Goal: Information Seeking & Learning: Learn about a topic

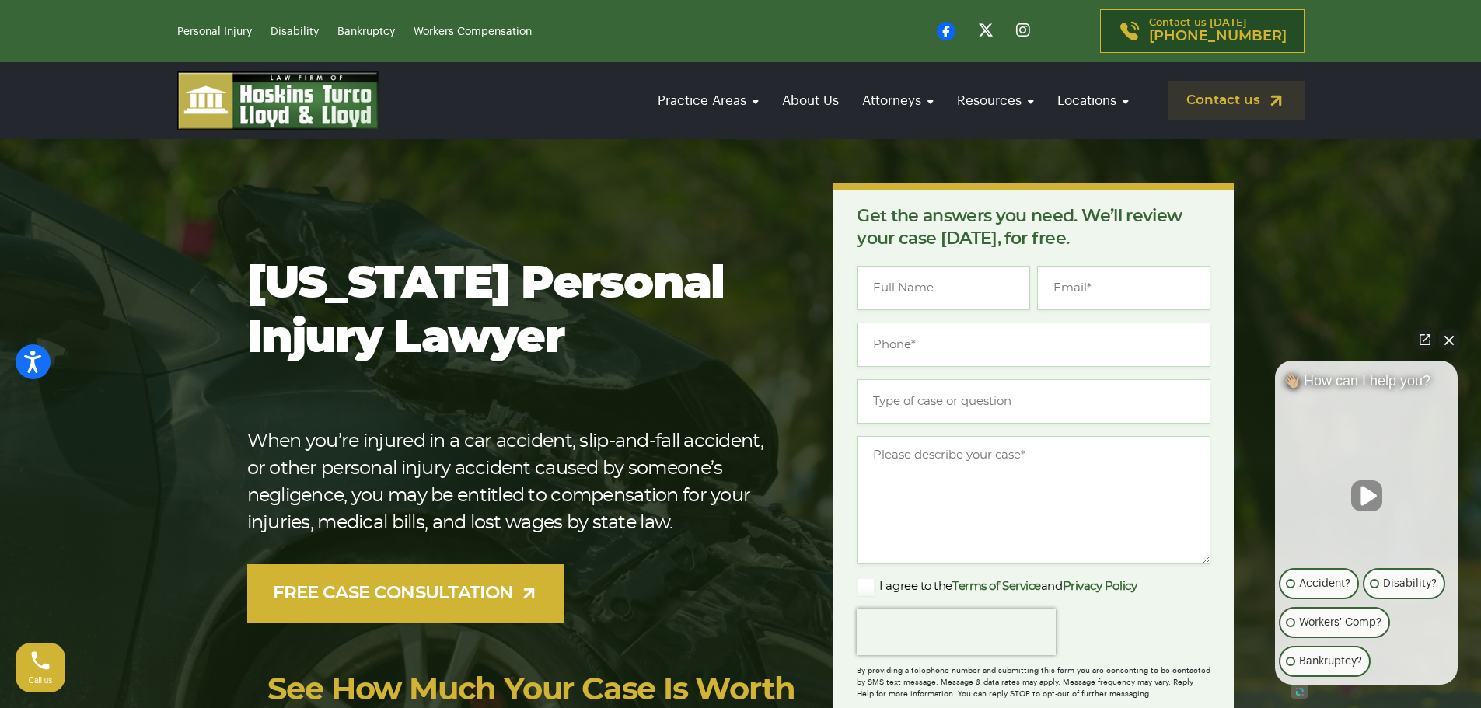
click at [1446, 341] on button "Close Intaker Chat Widget" at bounding box center [1449, 340] width 22 height 22
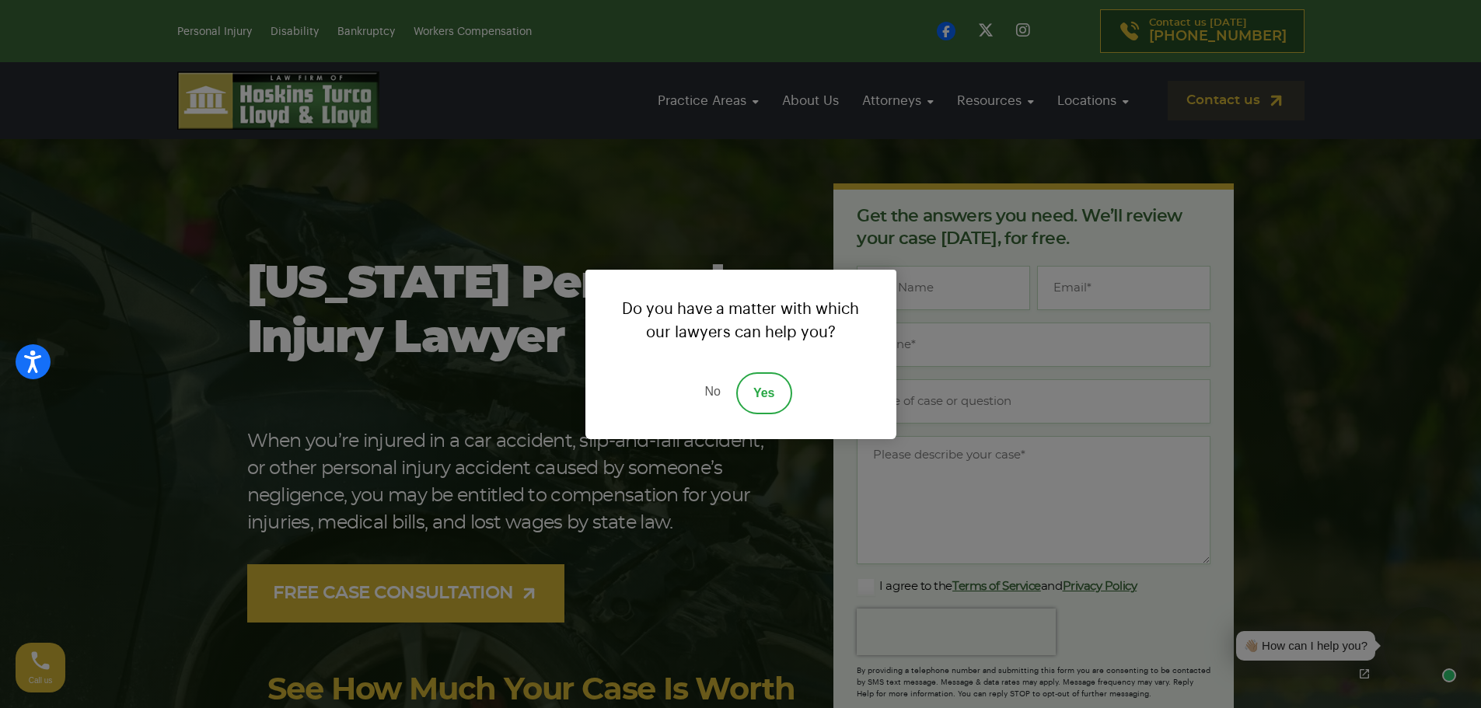
click at [711, 391] on link "No" at bounding box center [712, 393] width 47 height 42
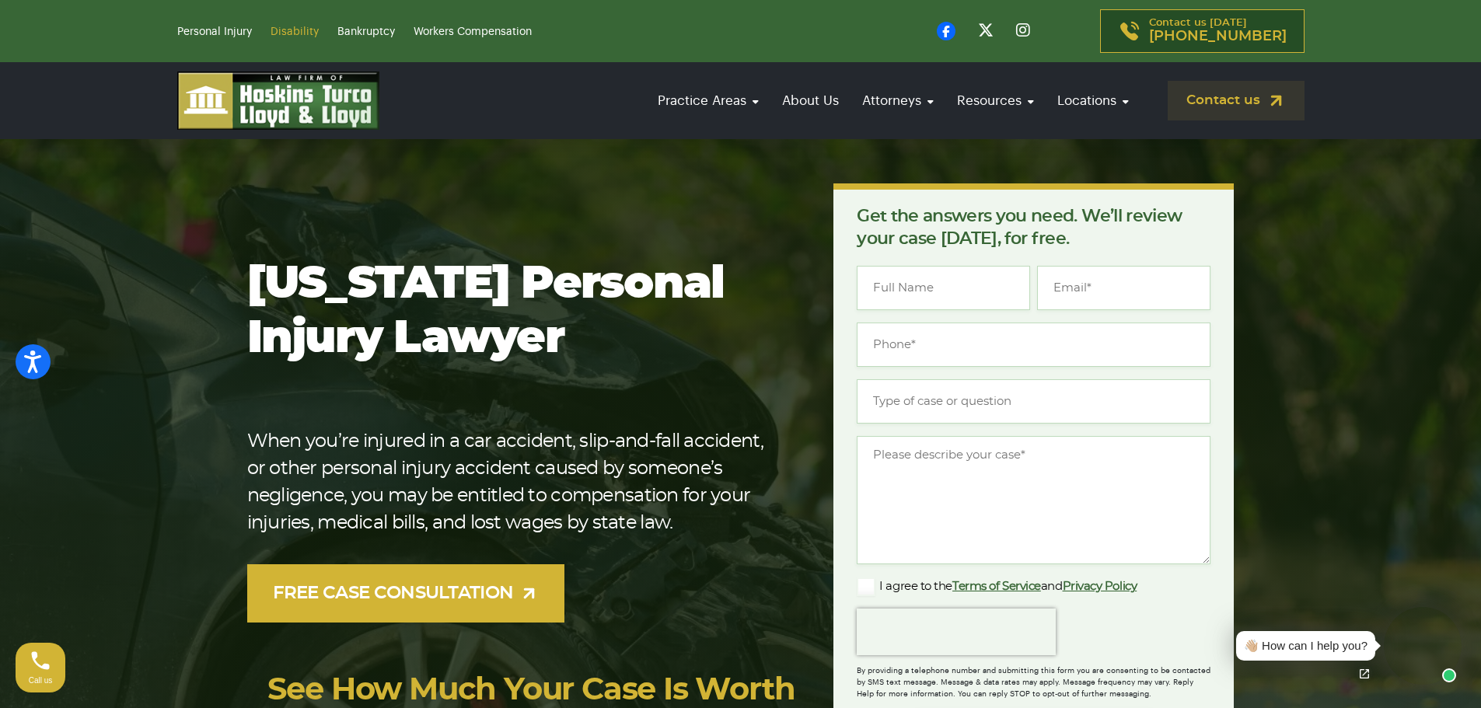
click at [294, 31] on link "Disability" at bounding box center [294, 31] width 48 height 11
